Goal: Task Accomplishment & Management: Use online tool/utility

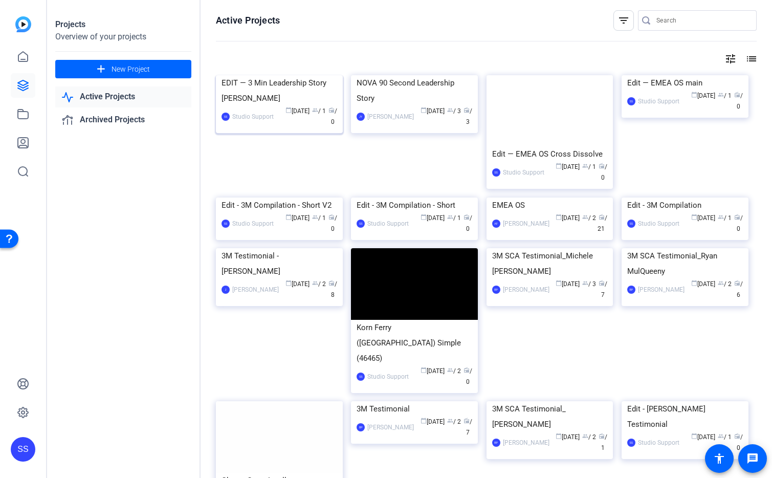
click at [304, 75] on img at bounding box center [279, 75] width 127 height 0
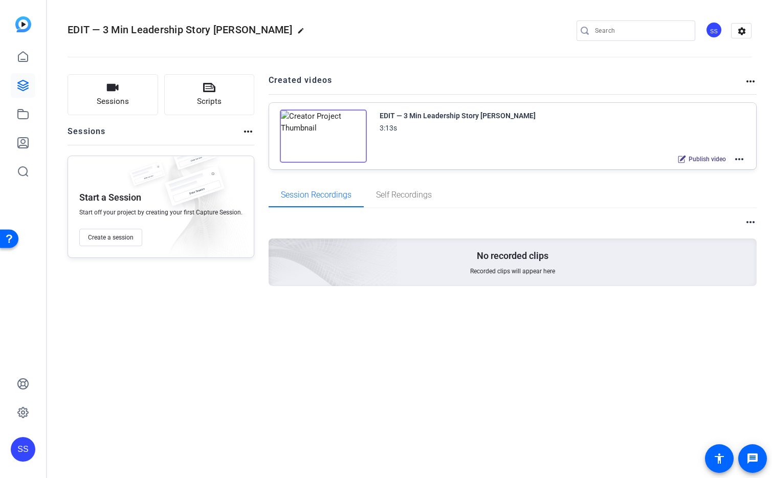
click at [737, 162] on mat-icon "more_horiz" at bounding box center [739, 159] width 12 height 12
click at [718, 175] on span "Edit in Creator" at bounding box center [701, 171] width 71 height 12
click at [27, 450] on div "SS" at bounding box center [23, 449] width 25 height 25
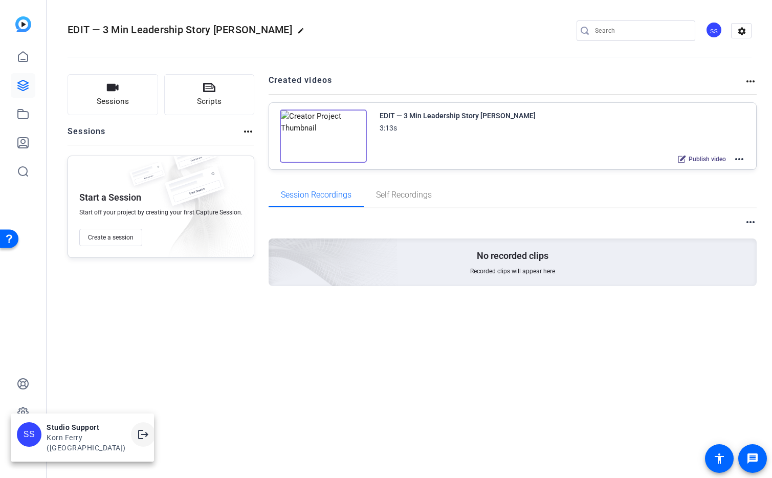
click at [137, 441] on mat-icon "logout" at bounding box center [143, 434] width 12 height 12
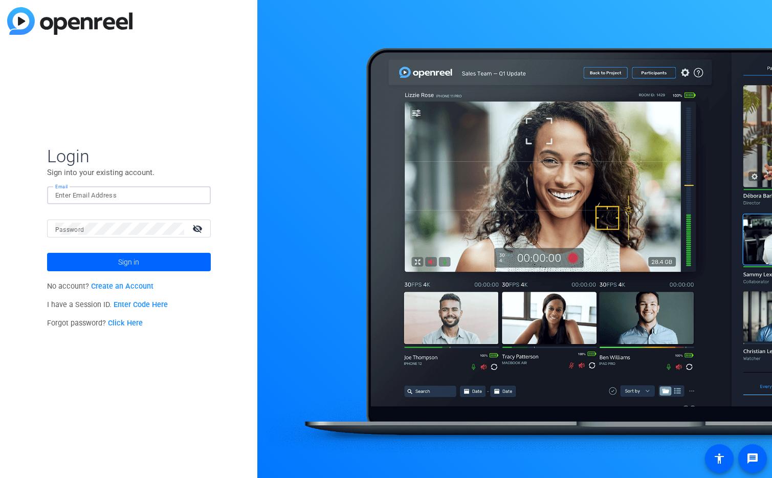
click at [199, 194] on div at bounding box center [128, 195] width 147 height 18
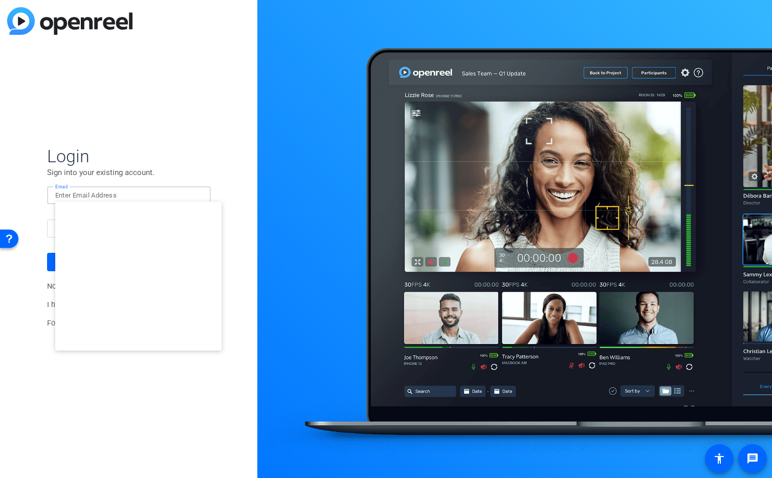
type input "studiosupport+3@openreel.com"
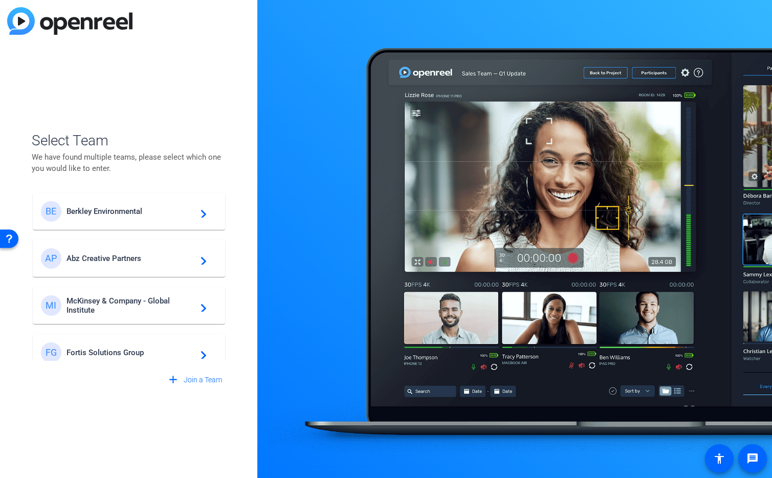
click at [117, 200] on mat-card-content "BE Berkley Environmental navigate_next" at bounding box center [129, 211] width 192 height 37
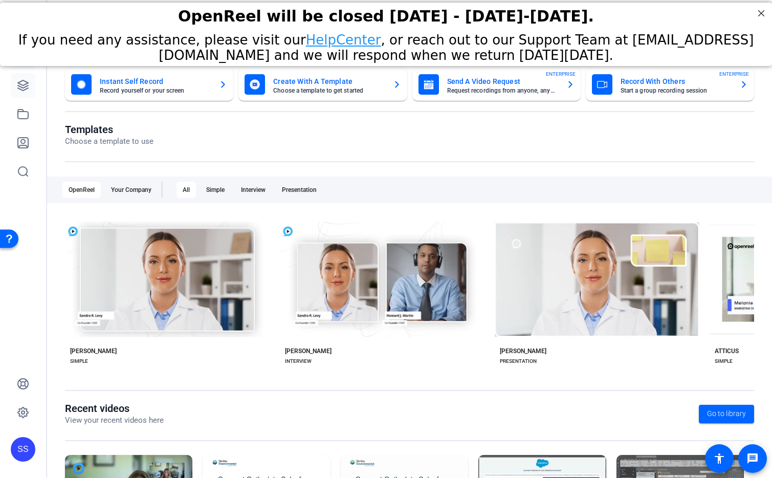
click at [22, 85] on icon at bounding box center [23, 85] width 12 height 12
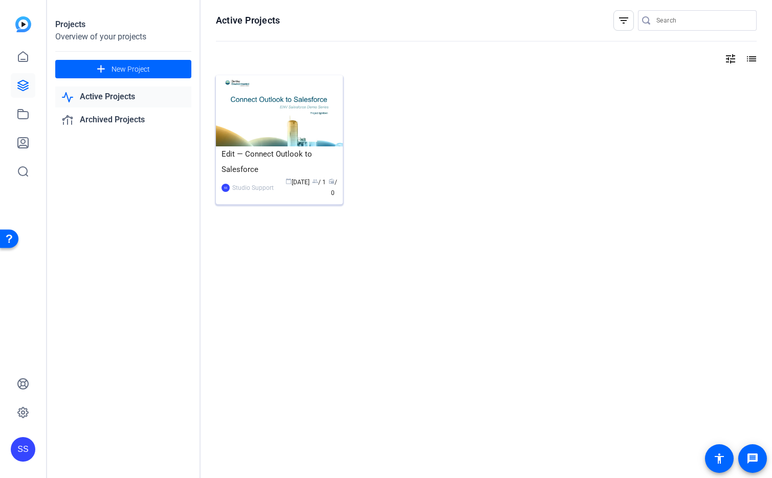
click at [272, 125] on img at bounding box center [279, 110] width 127 height 71
click at [295, 113] on img at bounding box center [279, 110] width 127 height 71
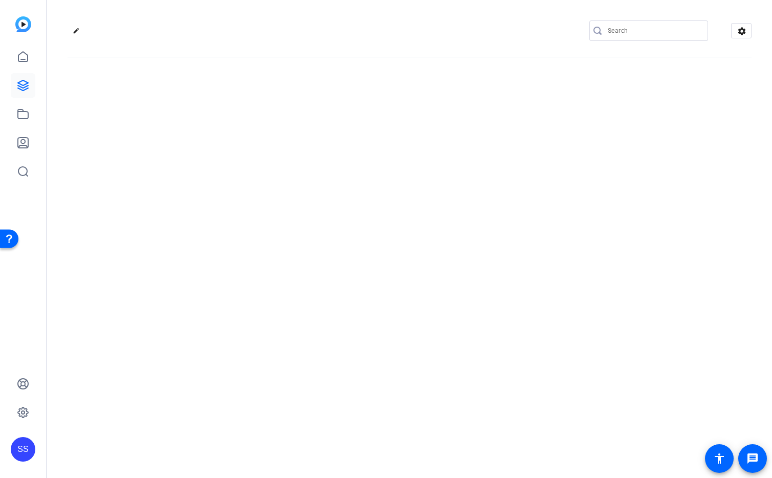
click at [295, 113] on div "edit settings" at bounding box center [409, 239] width 725 height 478
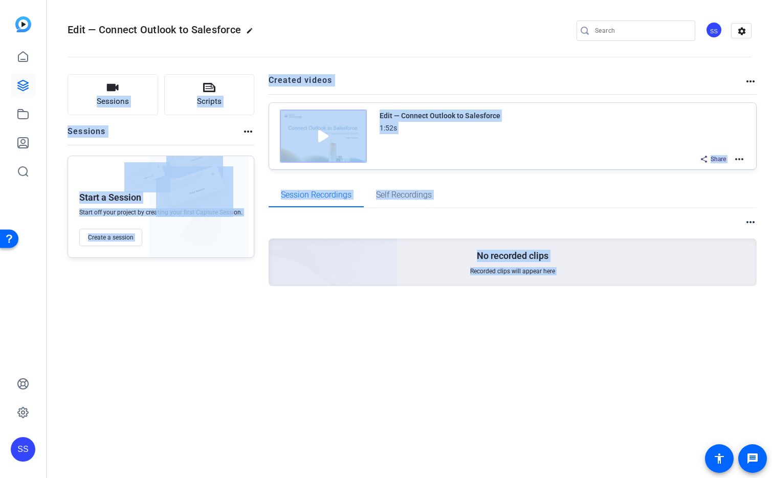
click at [594, 377] on div "Edit — Connect Outlook to Salesforce edit SS settings Sessions Scripts Sessions…" at bounding box center [409, 239] width 725 height 478
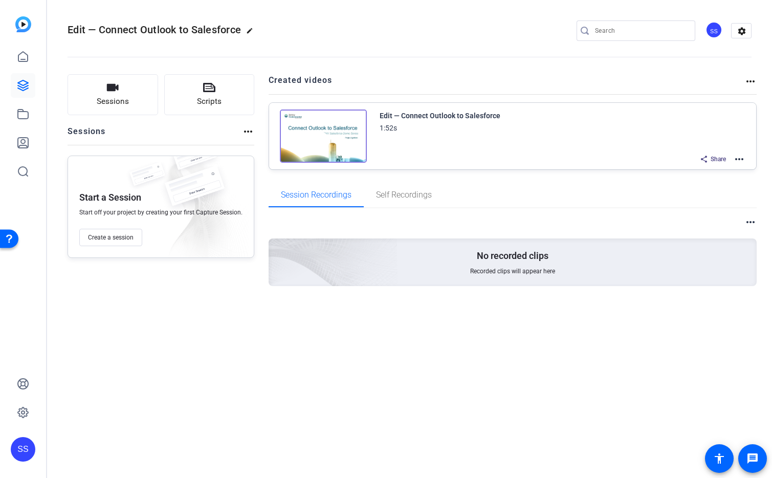
click at [27, 447] on div "SS" at bounding box center [23, 449] width 25 height 25
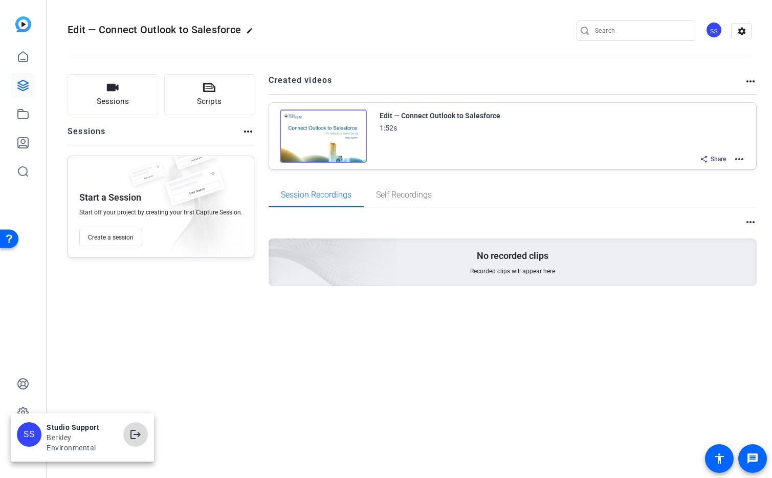
click at [137, 434] on mat-icon "logout" at bounding box center [135, 434] width 12 height 12
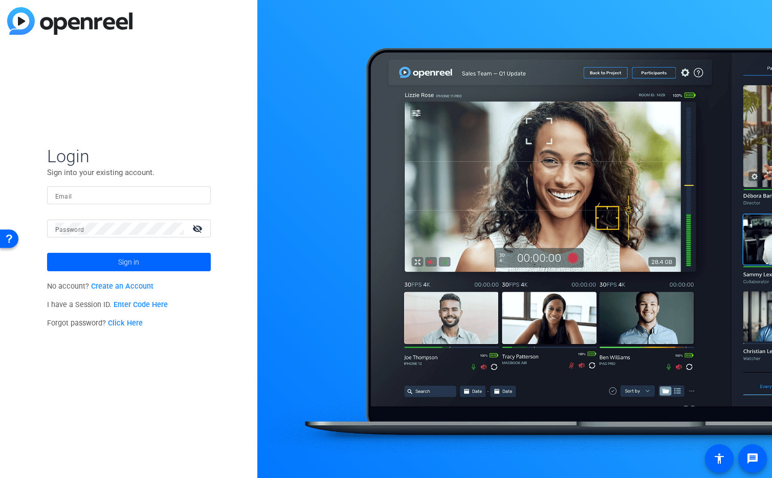
click at [159, 196] on input "Email" at bounding box center [128, 195] width 147 height 12
click at [195, 192] on img at bounding box center [193, 195] width 7 height 12
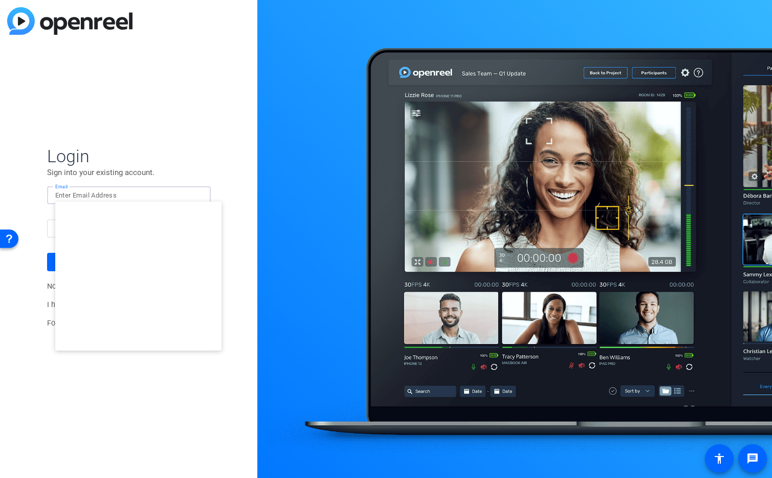
type input "studiosupport@openreel.com"
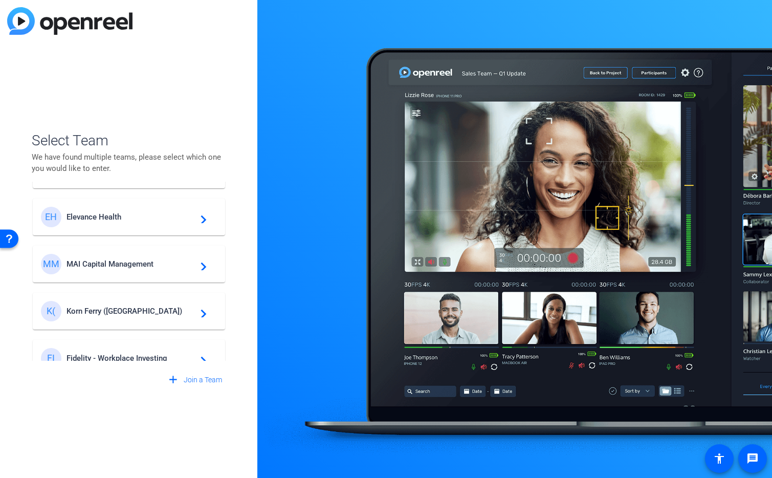
scroll to position [91, 0]
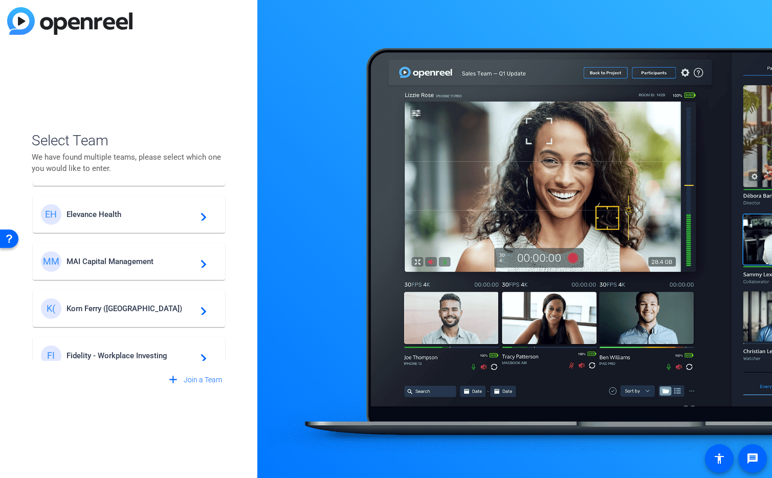
click at [94, 308] on span "Korn Ferry ([GEOGRAPHIC_DATA])" at bounding box center [131, 308] width 128 height 9
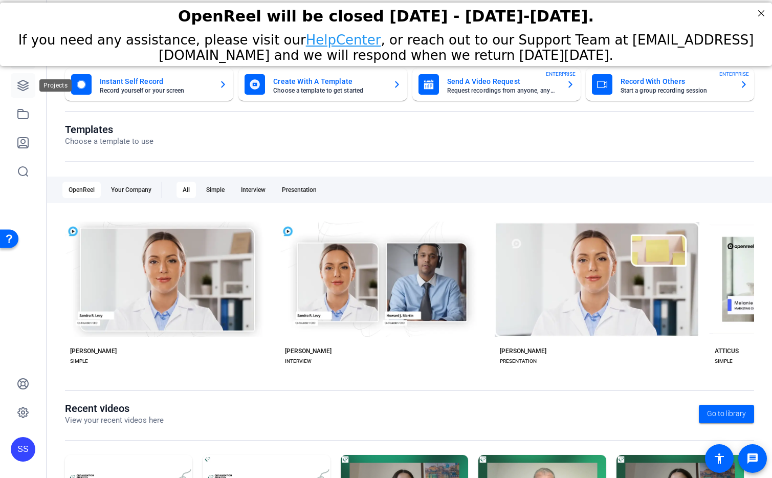
click at [27, 88] on icon at bounding box center [23, 85] width 12 height 12
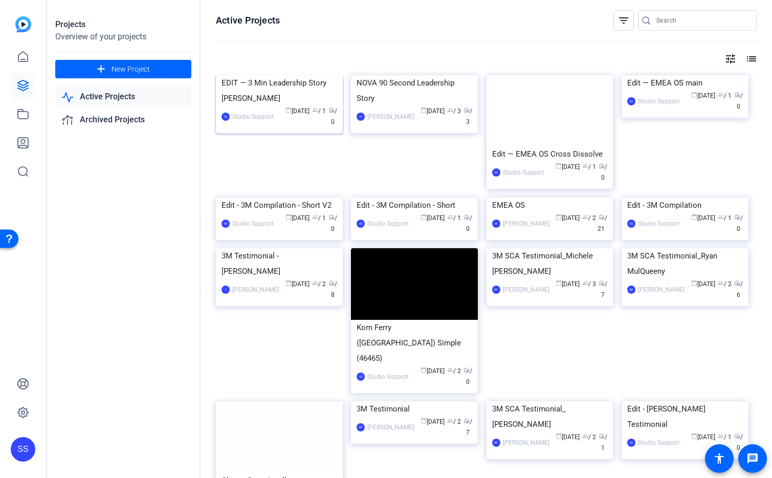
click at [287, 75] on img at bounding box center [279, 75] width 127 height 0
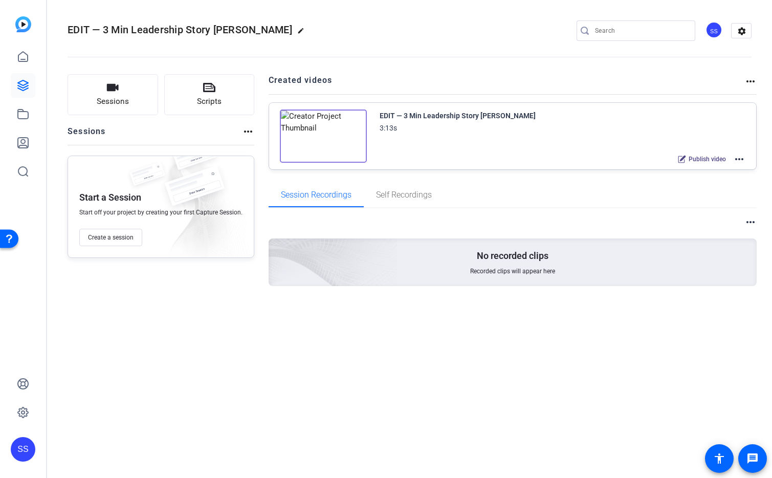
click at [738, 159] on mat-icon "more_horiz" at bounding box center [739, 159] width 12 height 12
click at [724, 166] on span "Edit in Creator" at bounding box center [701, 171] width 71 height 12
